Goal: Task Accomplishment & Management: Complete application form

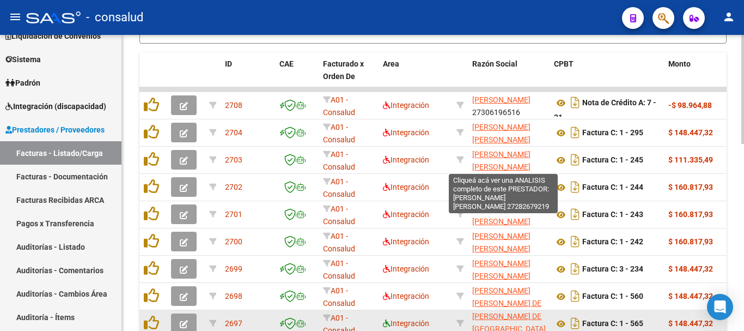
scroll to position [396, 0]
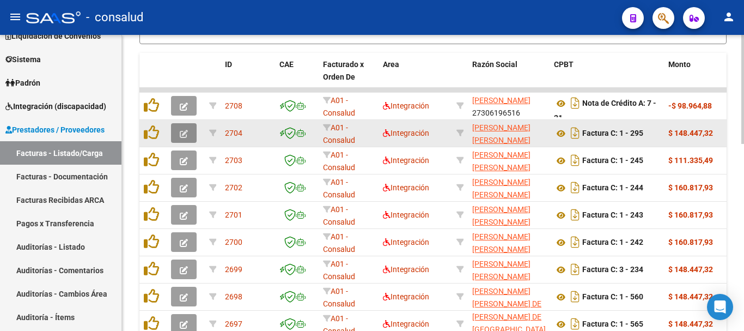
click at [185, 130] on icon "button" at bounding box center [184, 134] width 8 height 8
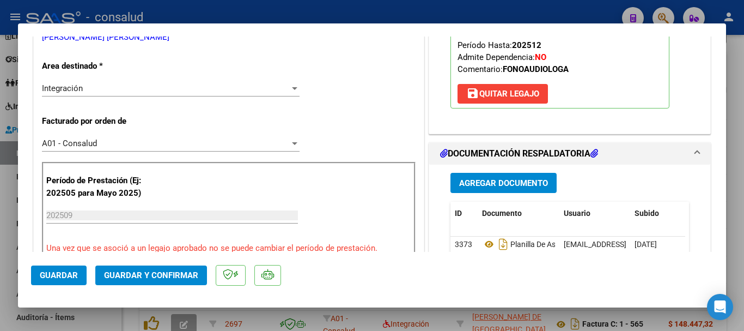
scroll to position [272, 0]
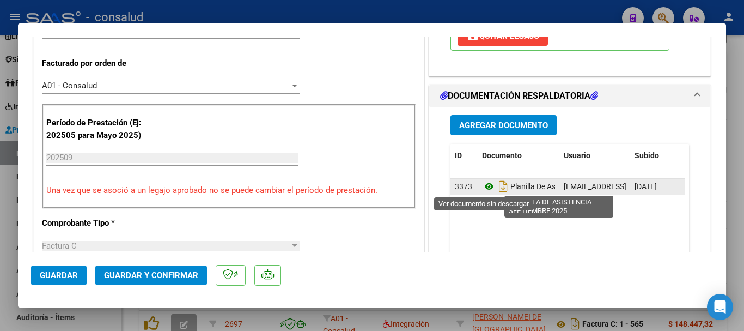
click at [484, 184] on icon at bounding box center [489, 186] width 14 height 13
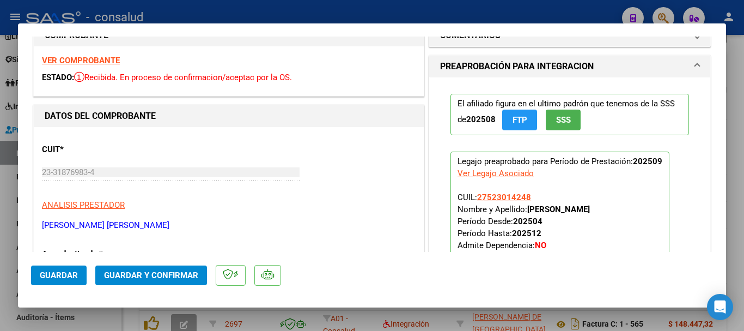
scroll to position [0, 0]
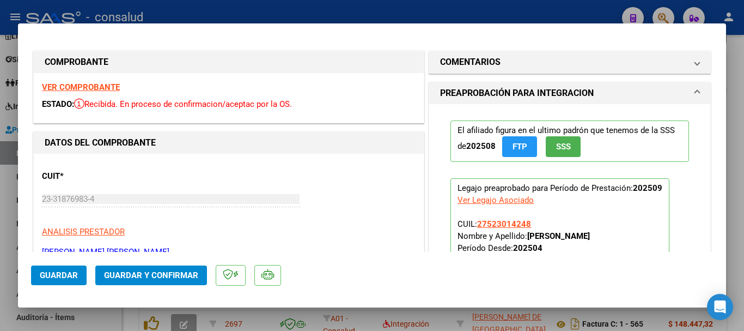
click at [77, 87] on strong "VER COMPROBANTE" at bounding box center [81, 87] width 78 height 10
click at [96, 86] on strong "VER COMPROBANTE" at bounding box center [81, 87] width 78 height 10
click at [161, 271] on span "Guardar y Confirmar" at bounding box center [151, 275] width 94 height 10
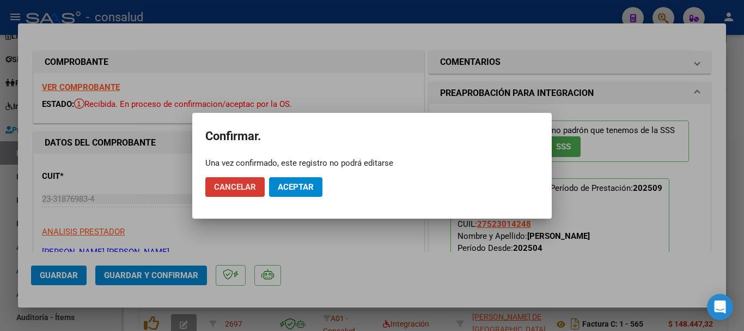
click at [298, 192] on button "Aceptar" at bounding box center [295, 187] width 53 height 20
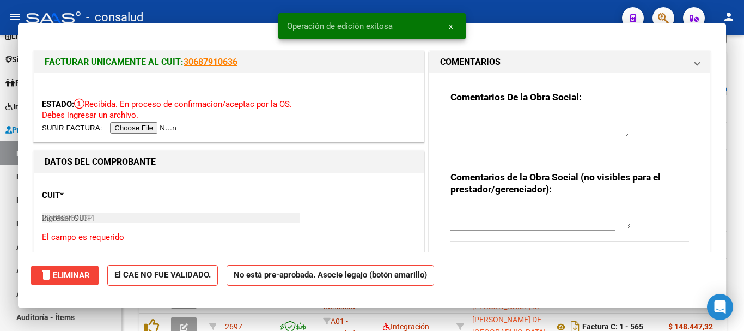
type input "$ 0,00"
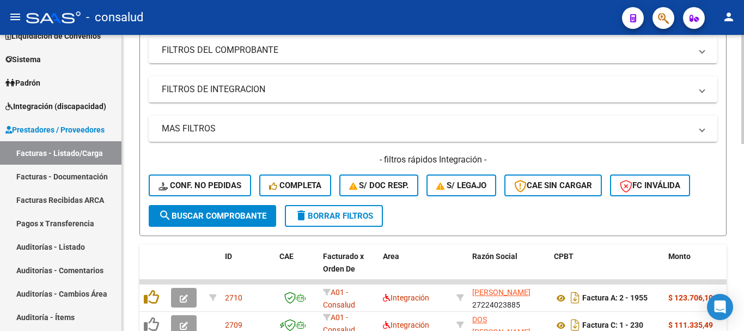
scroll to position [179, 0]
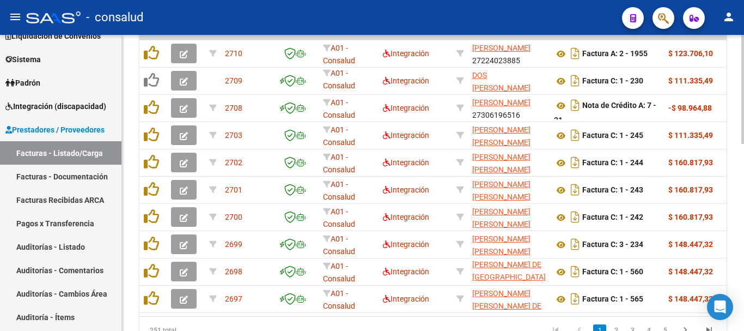
click at [742, 211] on div at bounding box center [742, 258] width 3 height 109
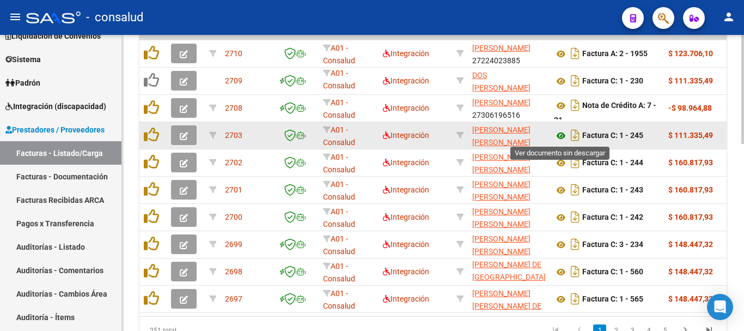
scroll to position [394, 0]
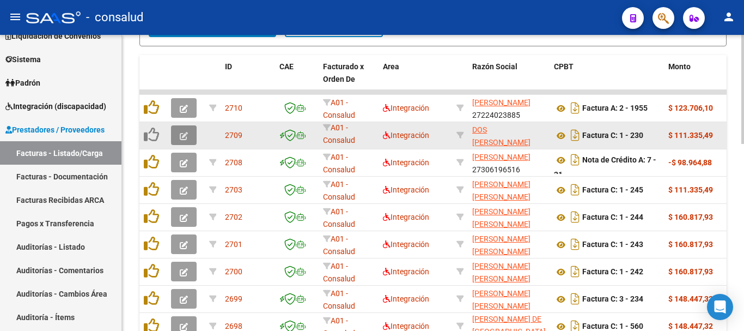
click at [180, 142] on button "button" at bounding box center [184, 135] width 26 height 20
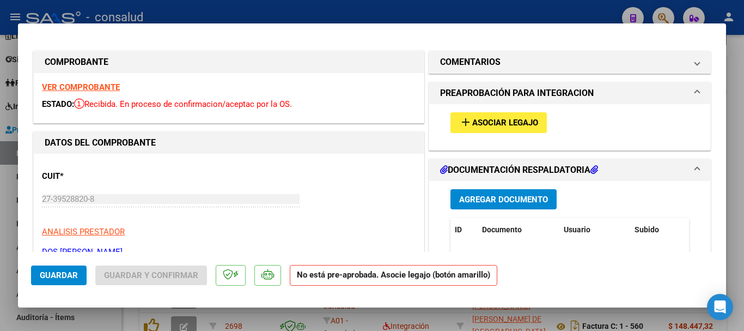
click at [77, 82] on div "VER COMPROBANTE ESTADO: Recibida. En proceso de confirmacion/aceptac por la OS." at bounding box center [229, 98] width 390 height 50
click at [82, 85] on strong "VER COMPROBANTE" at bounding box center [81, 87] width 78 height 10
click at [473, 126] on span "Asociar Legajo" at bounding box center [505, 123] width 66 height 10
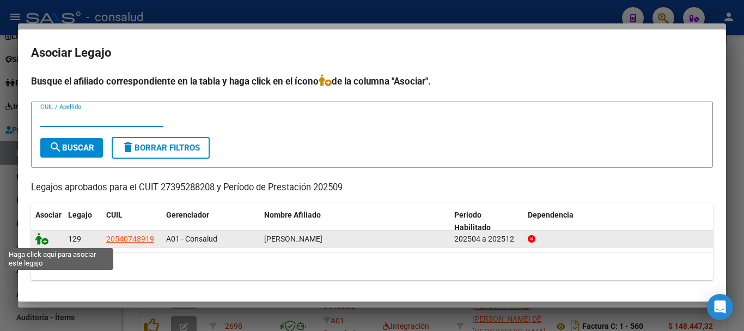
click at [44, 240] on icon at bounding box center [41, 239] width 13 height 12
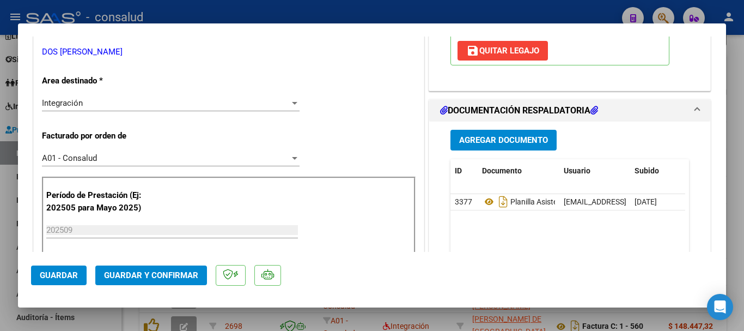
scroll to position [218, 0]
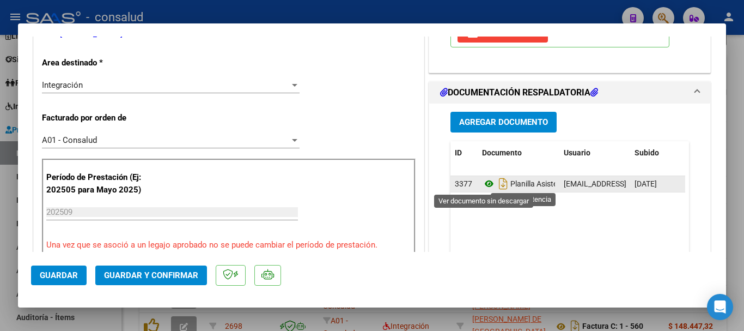
click at [483, 184] on icon at bounding box center [489, 183] width 14 height 13
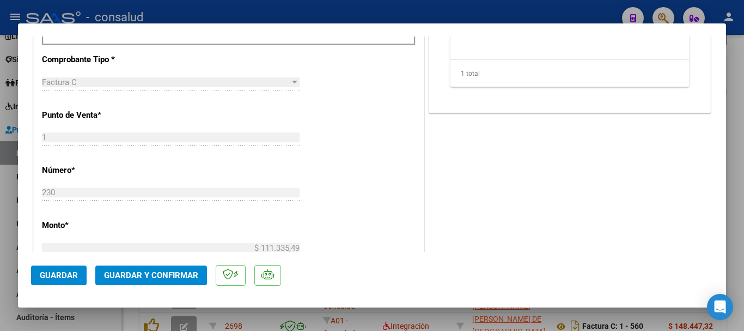
scroll to position [490, 0]
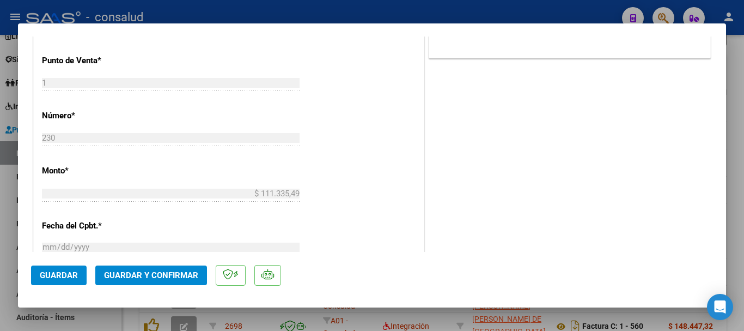
click at [170, 280] on button "Guardar y Confirmar" at bounding box center [151, 275] width 112 height 20
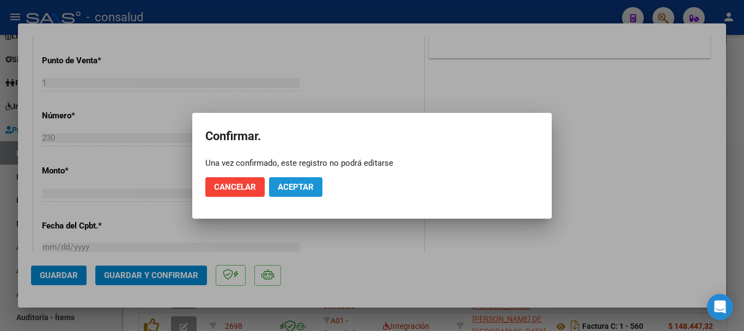
click at [303, 187] on span "Aceptar" at bounding box center [296, 187] width 36 height 10
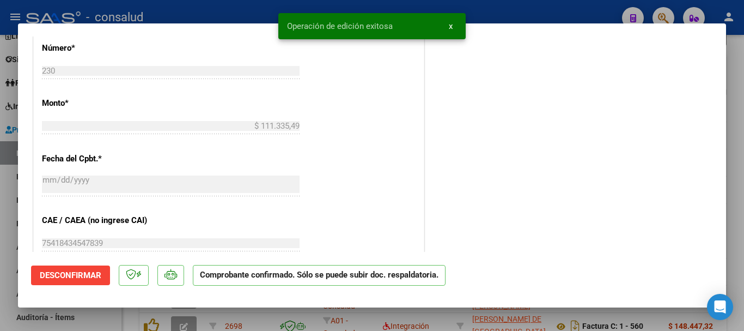
type input "$ 0,00"
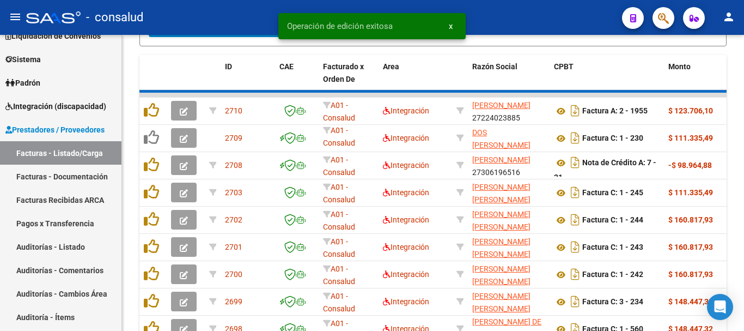
scroll to position [394, 0]
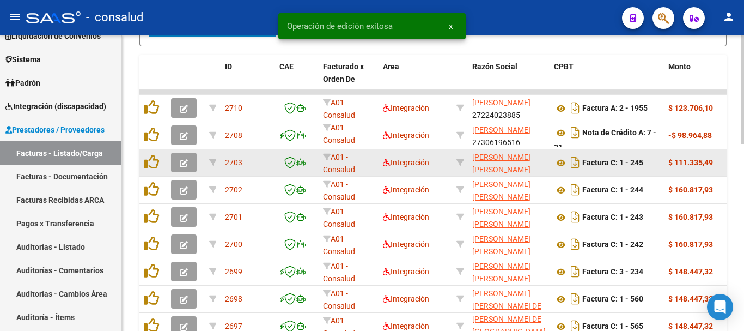
click at [180, 167] on icon "button" at bounding box center [184, 163] width 8 height 8
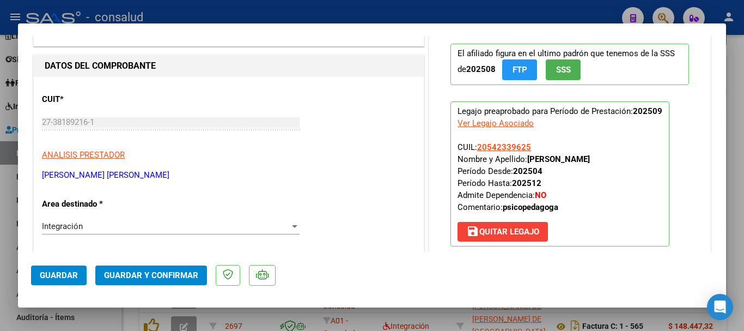
scroll to position [0, 0]
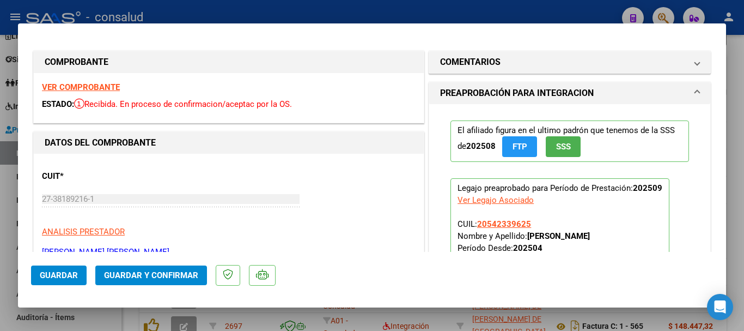
click at [94, 85] on strong "VER COMPROBANTE" at bounding box center [81, 87] width 78 height 10
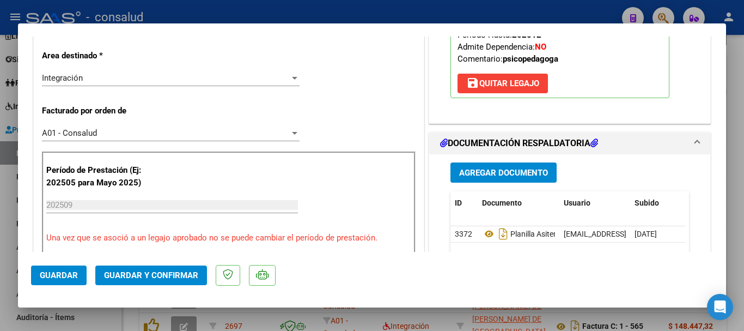
scroll to position [272, 0]
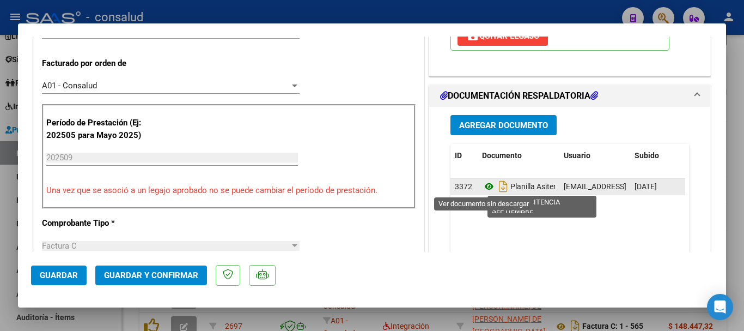
click at [484, 185] on icon at bounding box center [489, 186] width 14 height 13
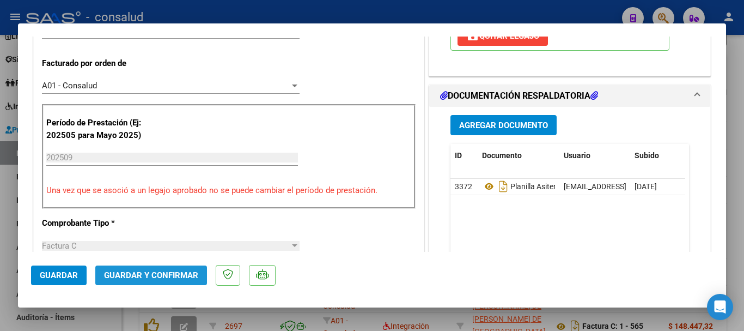
click at [167, 272] on span "Guardar y Confirmar" at bounding box center [151, 275] width 94 height 10
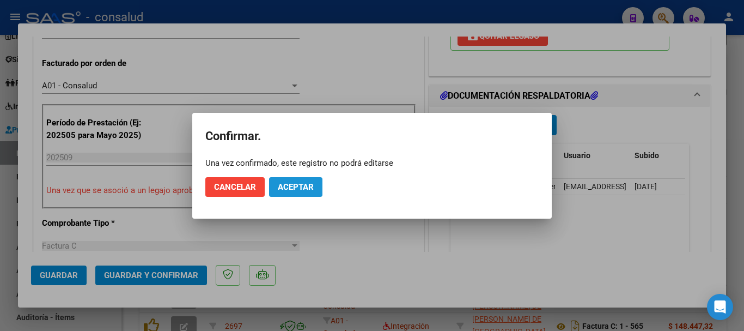
click at [302, 188] on span "Aceptar" at bounding box center [296, 187] width 36 height 10
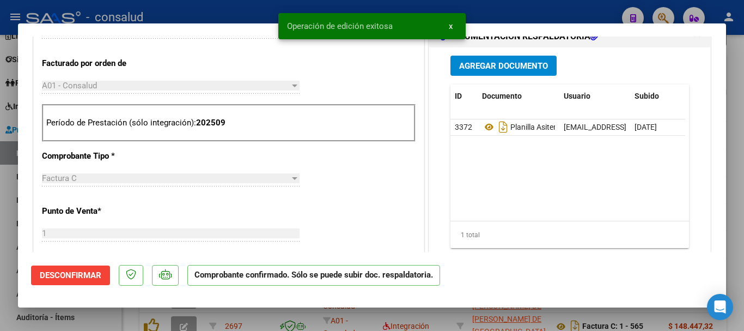
type input "$ 0,00"
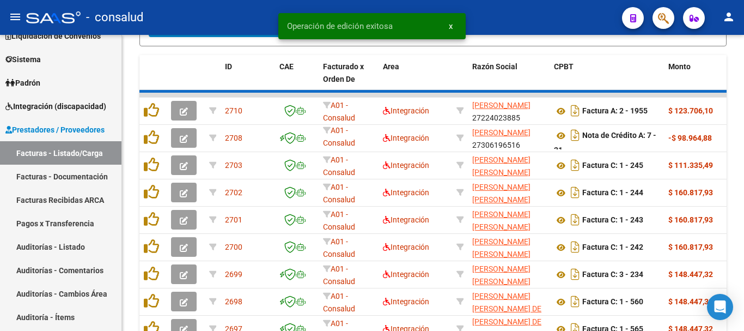
scroll to position [394, 0]
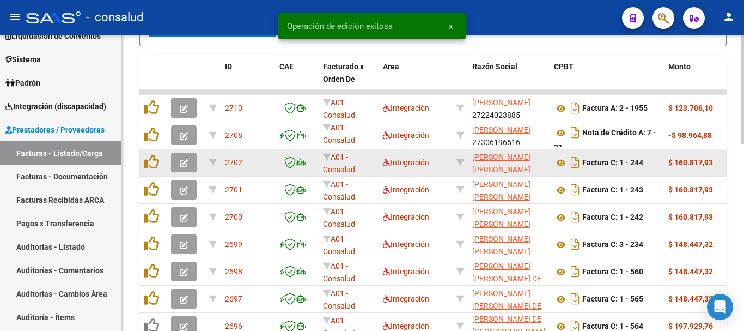
click at [180, 161] on icon "button" at bounding box center [184, 163] width 8 height 8
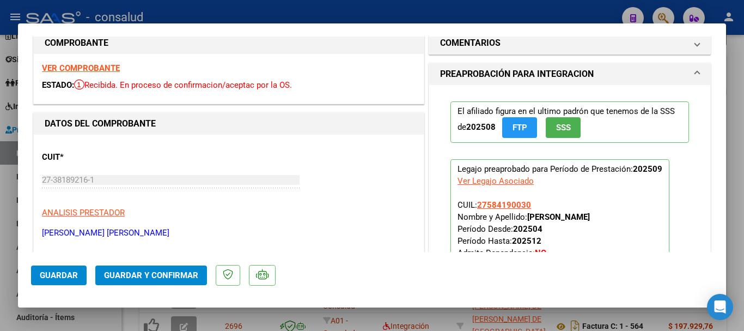
scroll to position [0, 0]
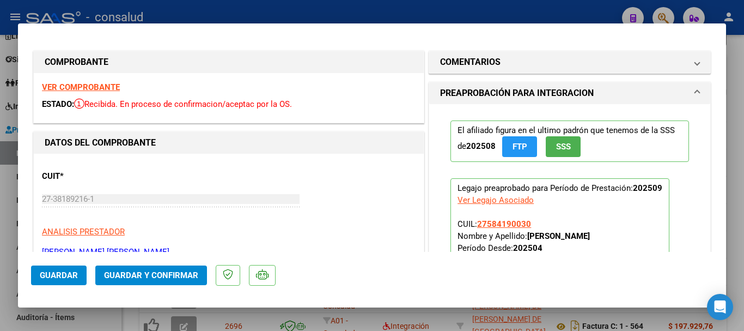
click at [93, 88] on strong "VER COMPROBANTE" at bounding box center [81, 87] width 78 height 10
click at [156, 280] on button "Guardar y Confirmar" at bounding box center [151, 275] width 112 height 20
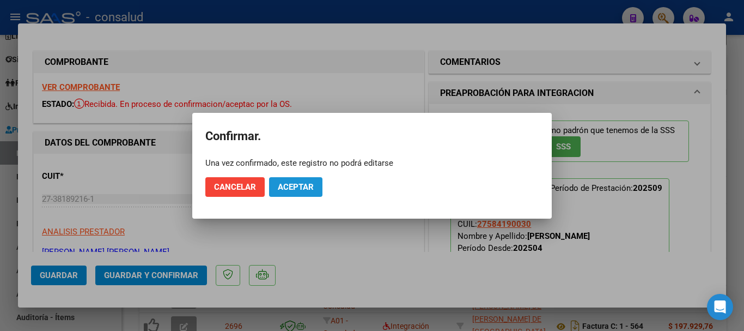
click at [275, 192] on button "Aceptar" at bounding box center [295, 187] width 53 height 20
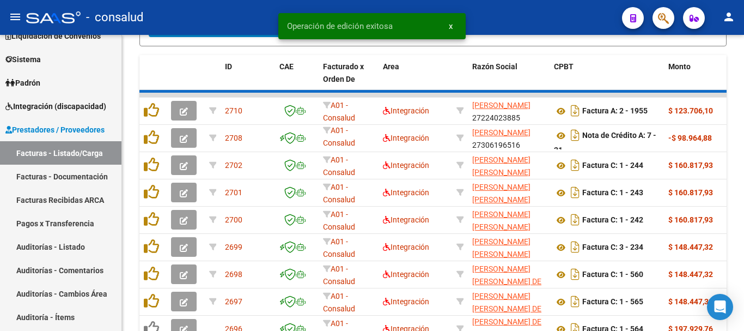
scroll to position [394, 0]
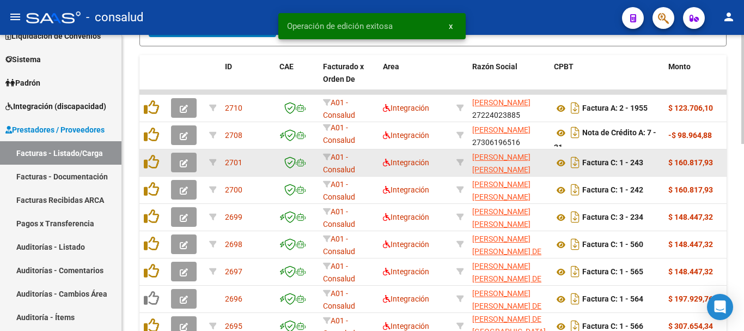
click at [178, 165] on button "button" at bounding box center [184, 162] width 26 height 20
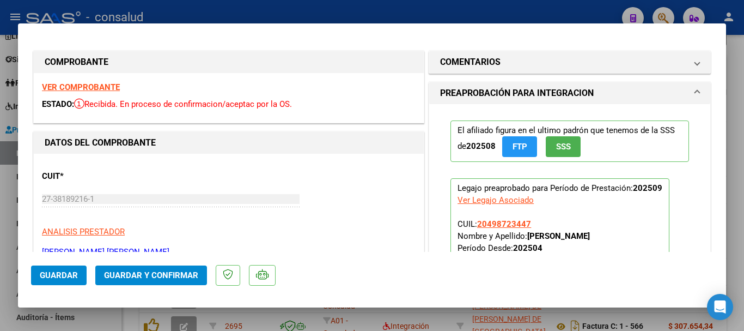
click at [173, 284] on button "Guardar y Confirmar" at bounding box center [151, 275] width 112 height 20
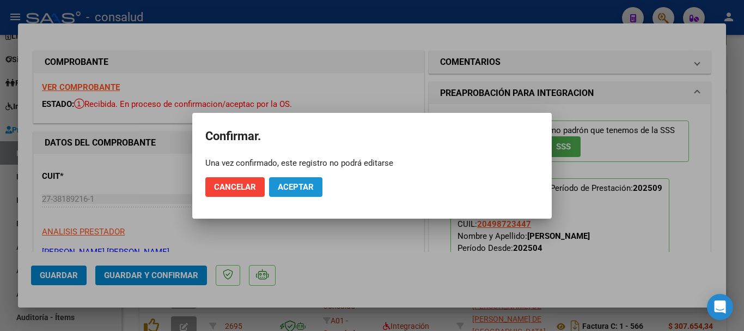
click at [286, 190] on span "Aceptar" at bounding box center [296, 187] width 36 height 10
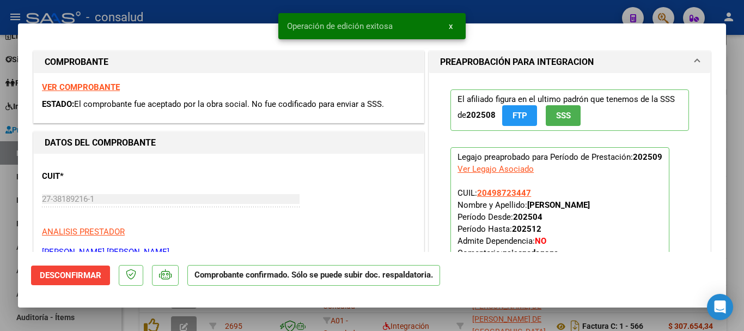
type input "$ 0,00"
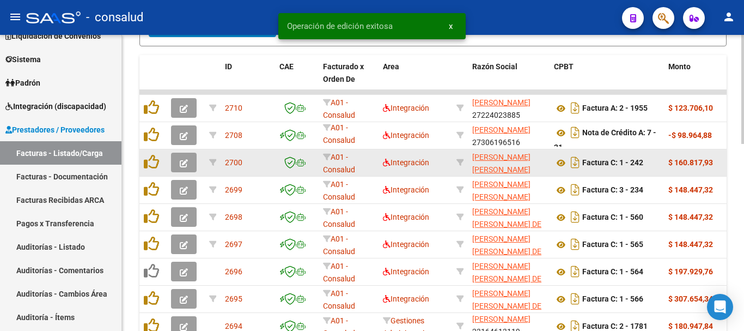
click at [187, 169] on button "button" at bounding box center [184, 162] width 26 height 20
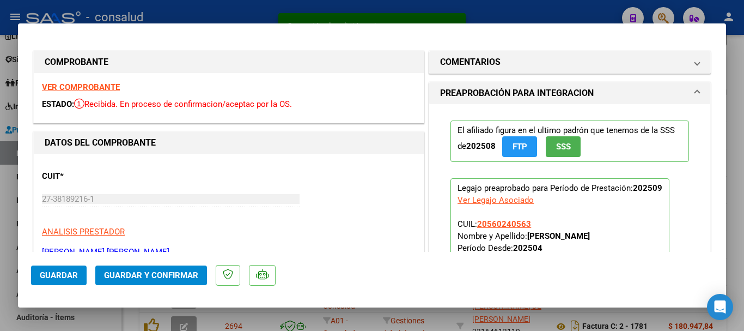
click at [154, 278] on span "Guardar y Confirmar" at bounding box center [151, 275] width 94 height 10
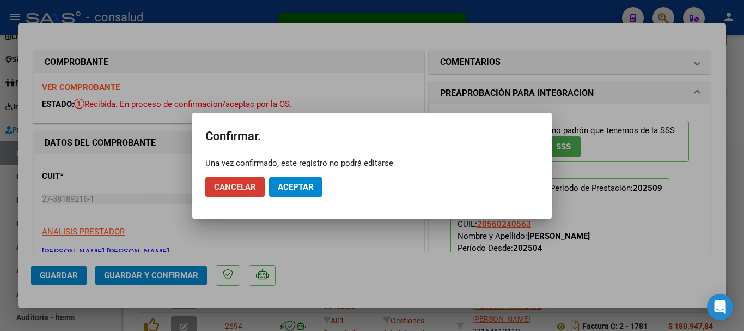
click at [298, 187] on span "Aceptar" at bounding box center [296, 187] width 36 height 10
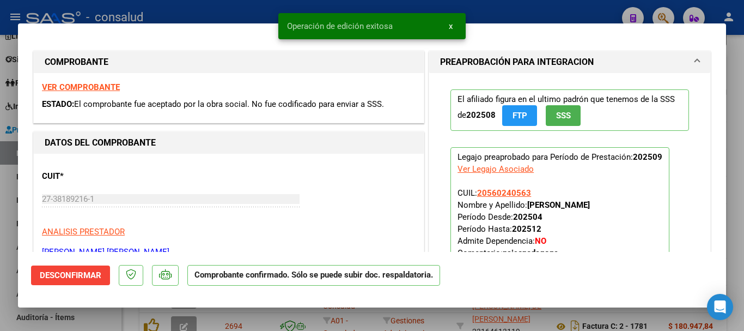
type input "$ 0,00"
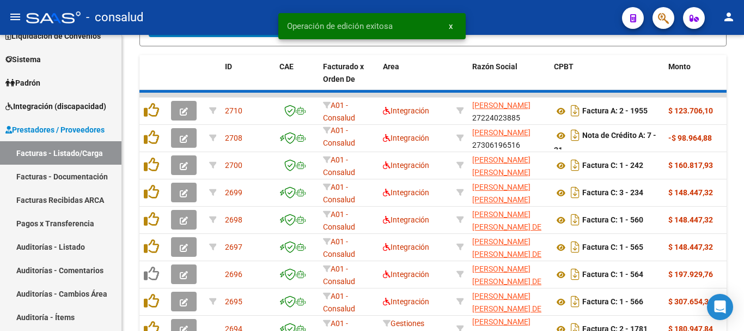
scroll to position [2, 0]
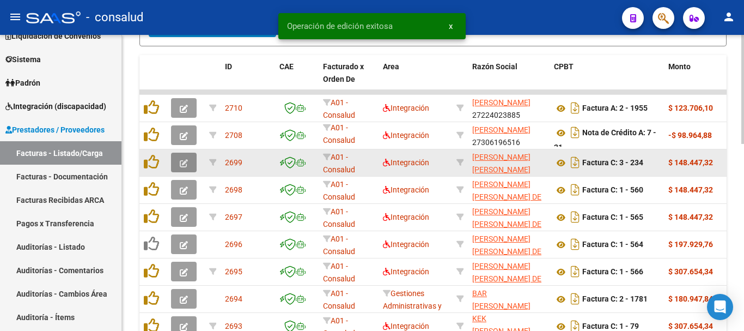
click at [192, 164] on button "button" at bounding box center [184, 162] width 26 height 20
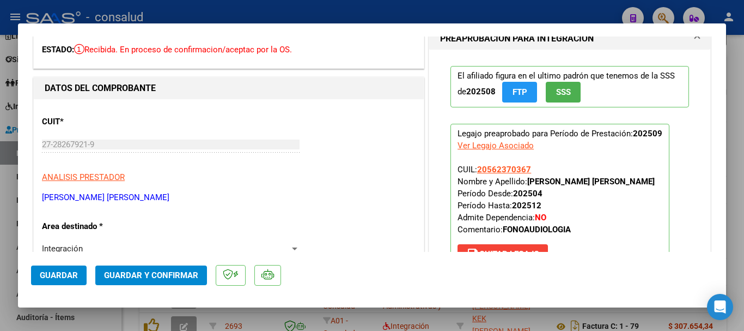
scroll to position [0, 0]
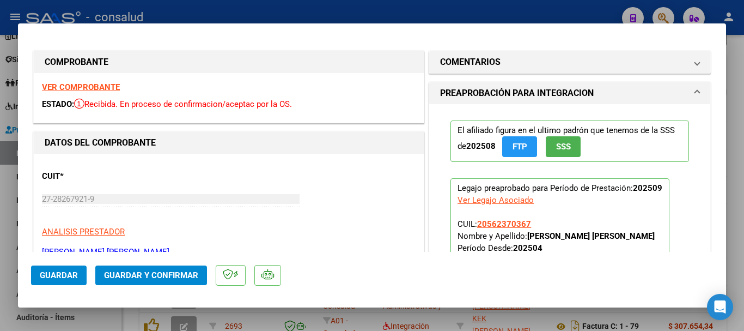
click at [102, 85] on strong "VER COMPROBANTE" at bounding box center [81, 87] width 78 height 10
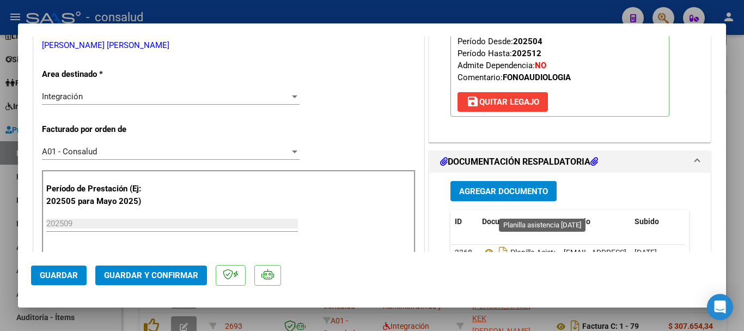
scroll to position [272, 0]
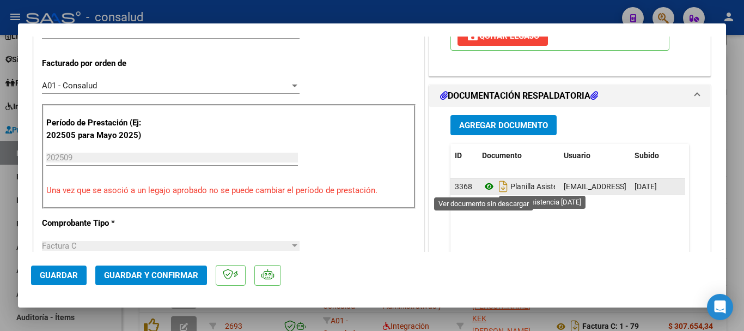
click at [484, 187] on icon at bounding box center [489, 186] width 14 height 13
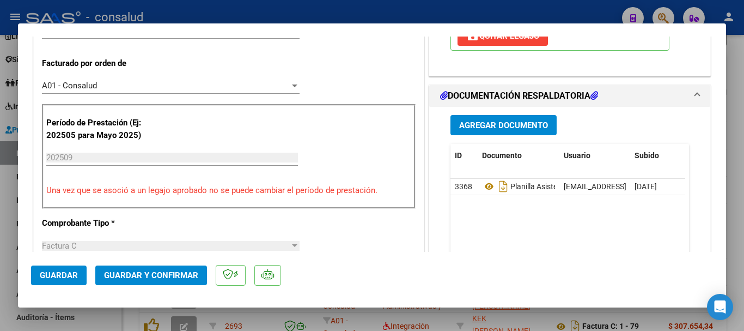
click at [187, 270] on span "Guardar y Confirmar" at bounding box center [151, 275] width 94 height 10
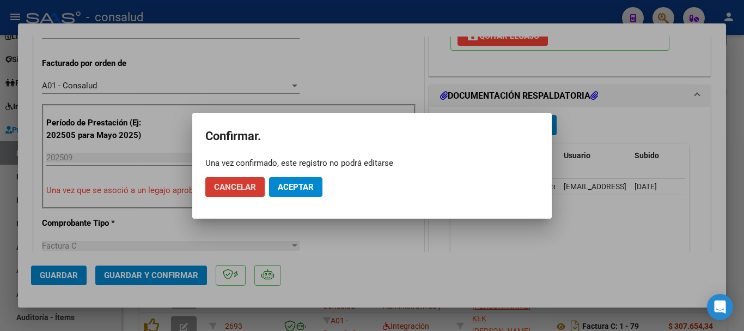
click at [272, 180] on button "Aceptar" at bounding box center [295, 187] width 53 height 20
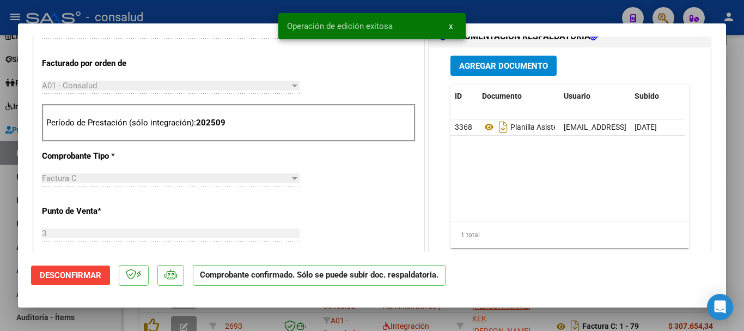
type input "$ 0,00"
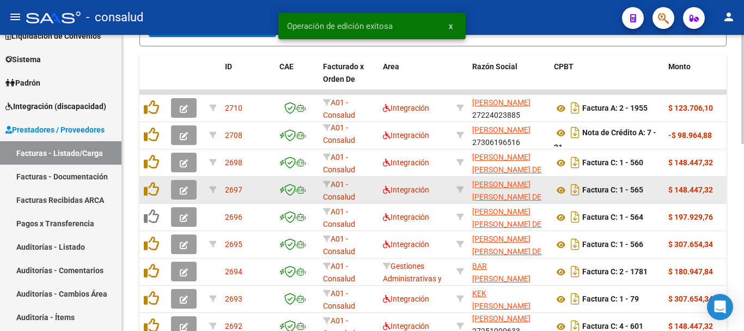
scroll to position [14, 0]
